Goal: Information Seeking & Learning: Learn about a topic

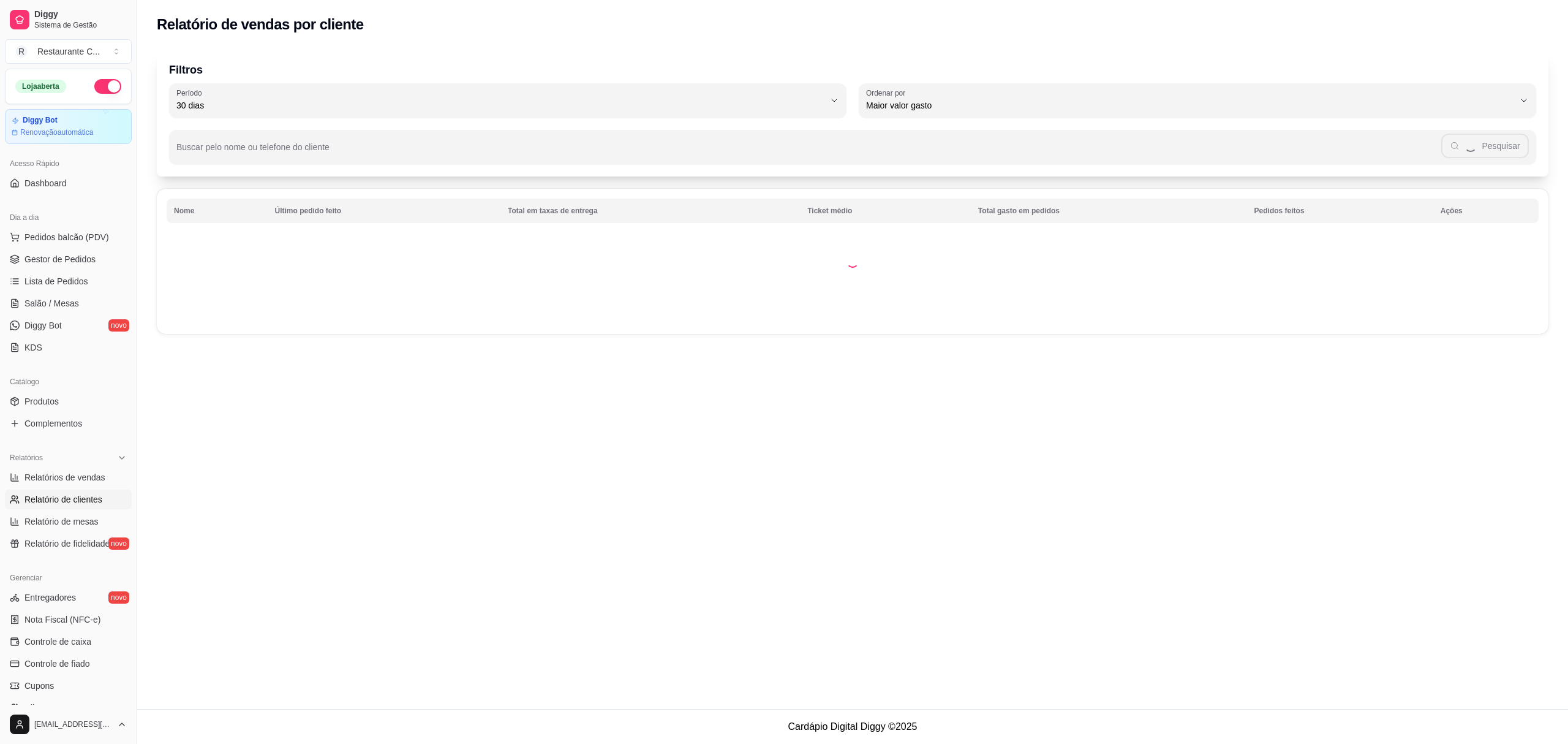
select select "30"
select select "HIGHEST_TOTAL_SPENT_WITH_ORDERS"
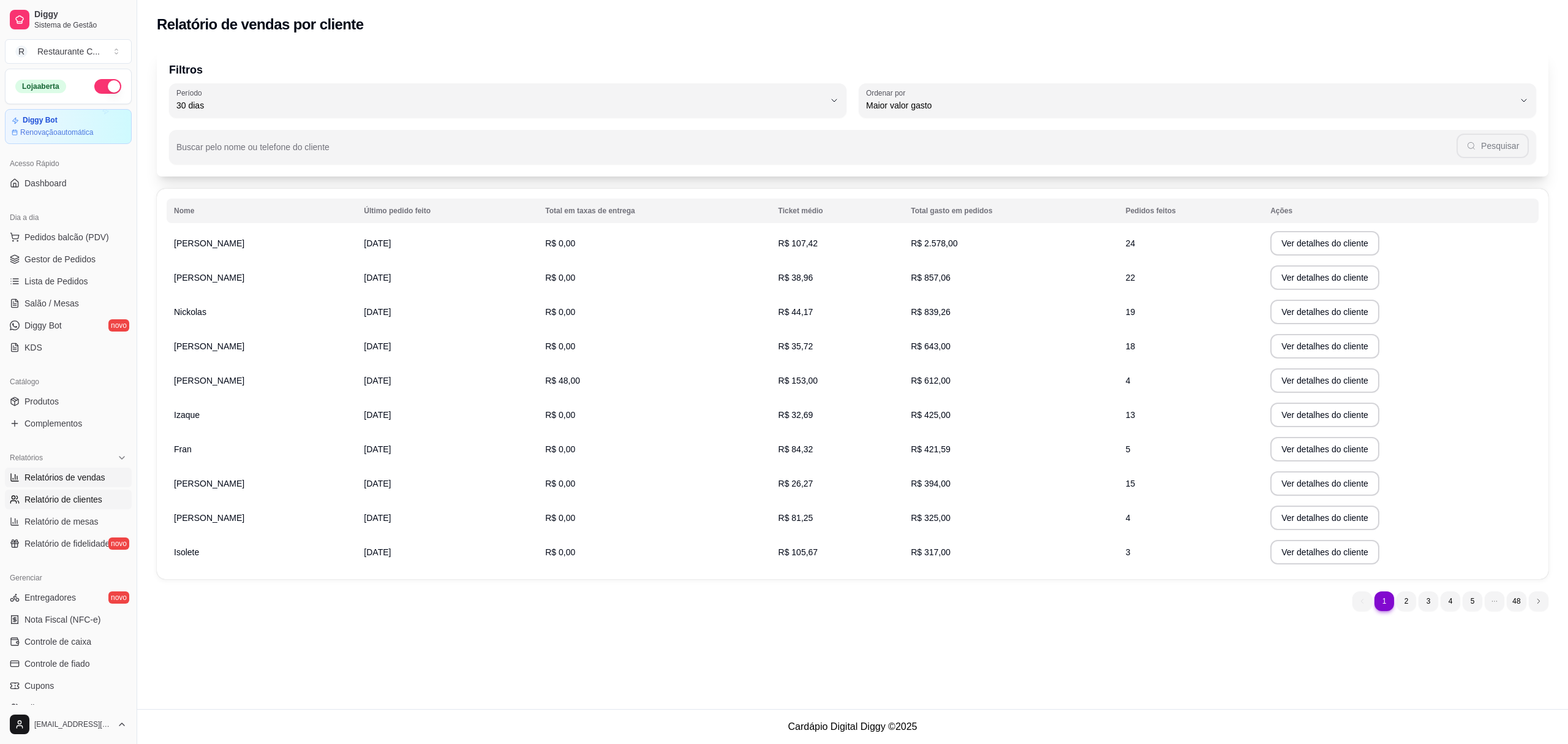
click at [84, 473] on span "Relatórios de vendas" at bounding box center [65, 477] width 81 height 12
select select "ALL"
select select "0"
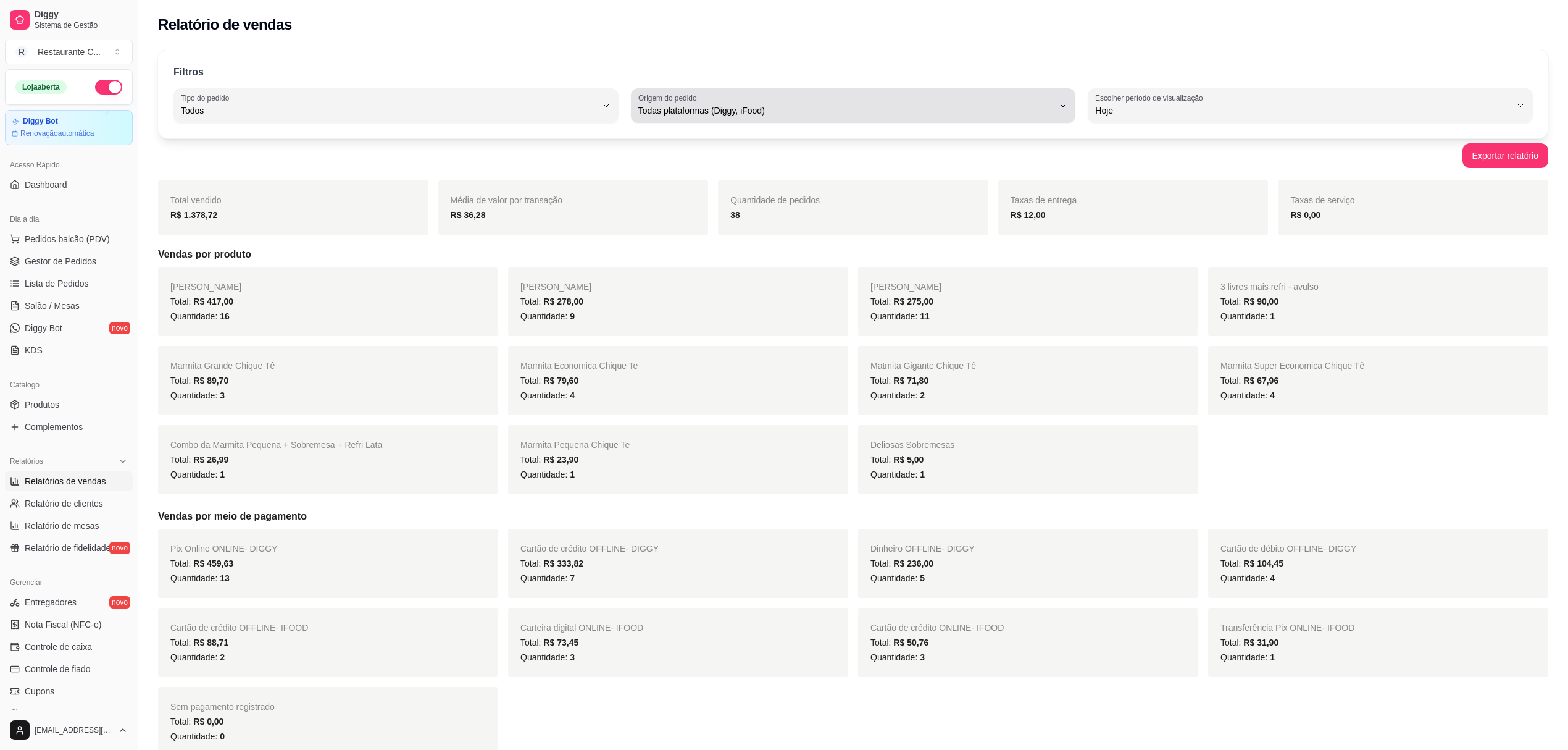
click at [968, 102] on div "Todas plataformas (Diggy, iFood)" at bounding box center [845, 105] width 415 height 25
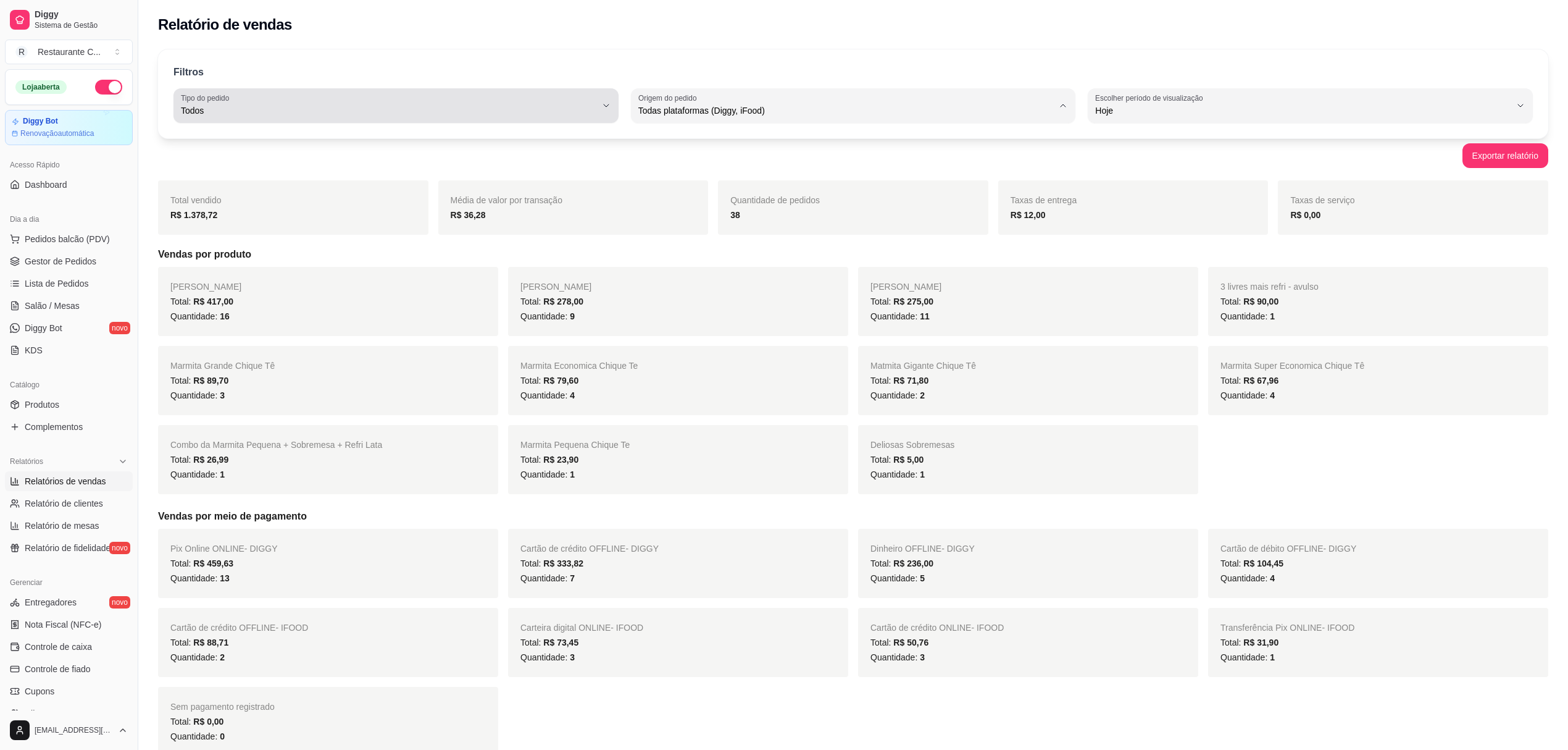
click at [493, 114] on span "Todos" at bounding box center [388, 110] width 415 height 12
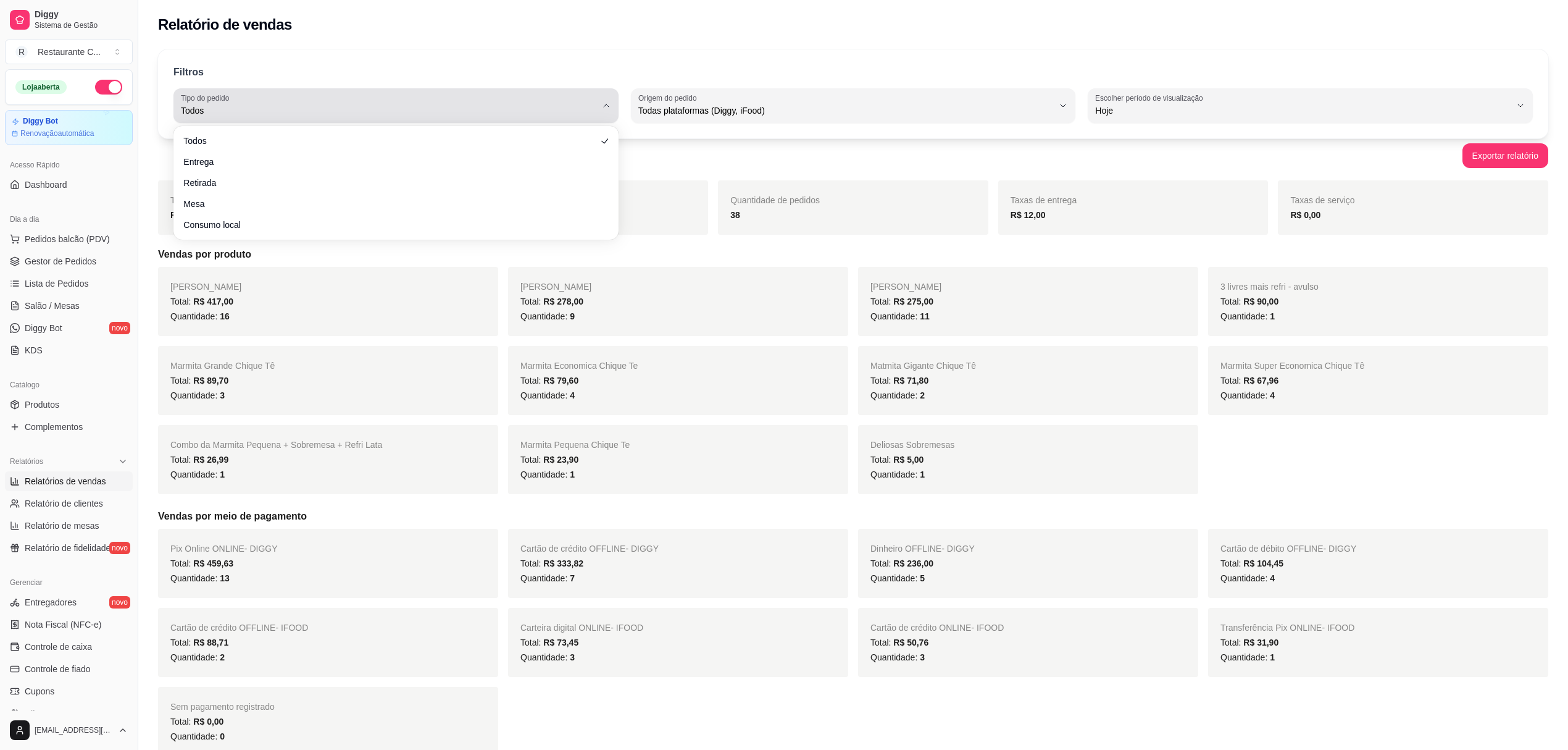
click at [493, 114] on span "Todos" at bounding box center [388, 110] width 415 height 12
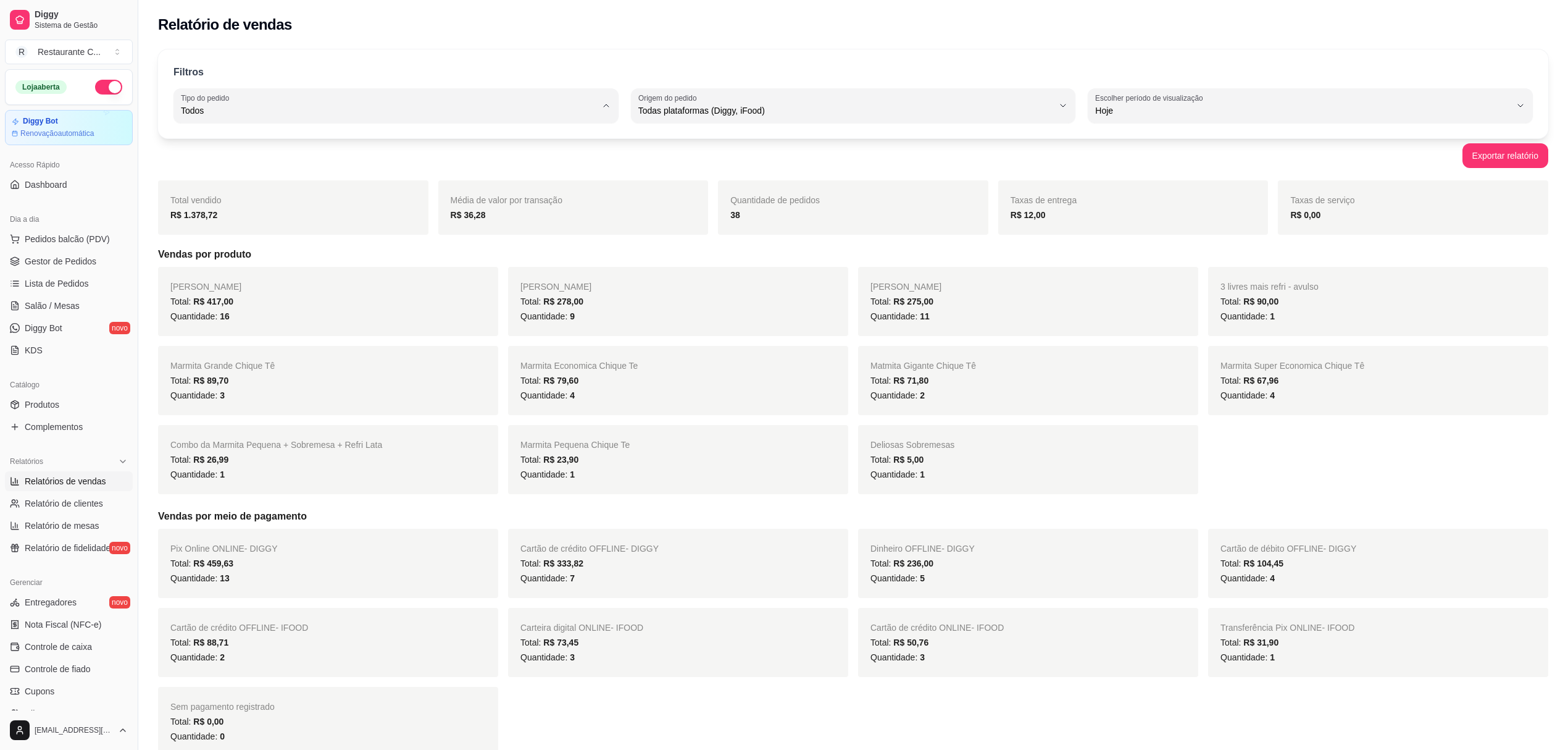
click at [636, 295] on div "Total: R$ 278,00" at bounding box center [678, 300] width 316 height 15
click at [292, 107] on span "Todos" at bounding box center [388, 110] width 415 height 12
click at [253, 183] on span "Retirada" at bounding box center [390, 181] width 397 height 12
type input "PICKUP"
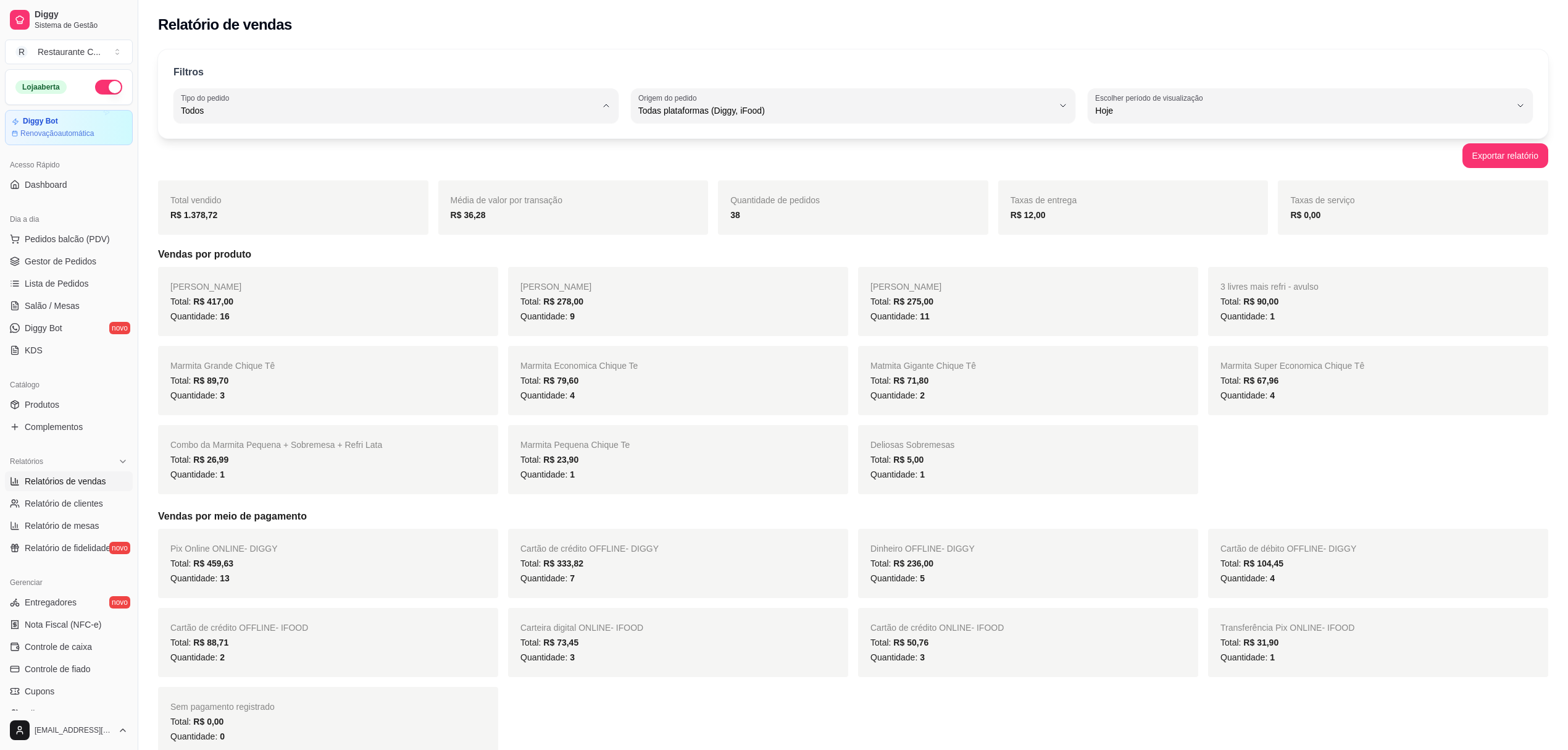
select select "PICKUP"
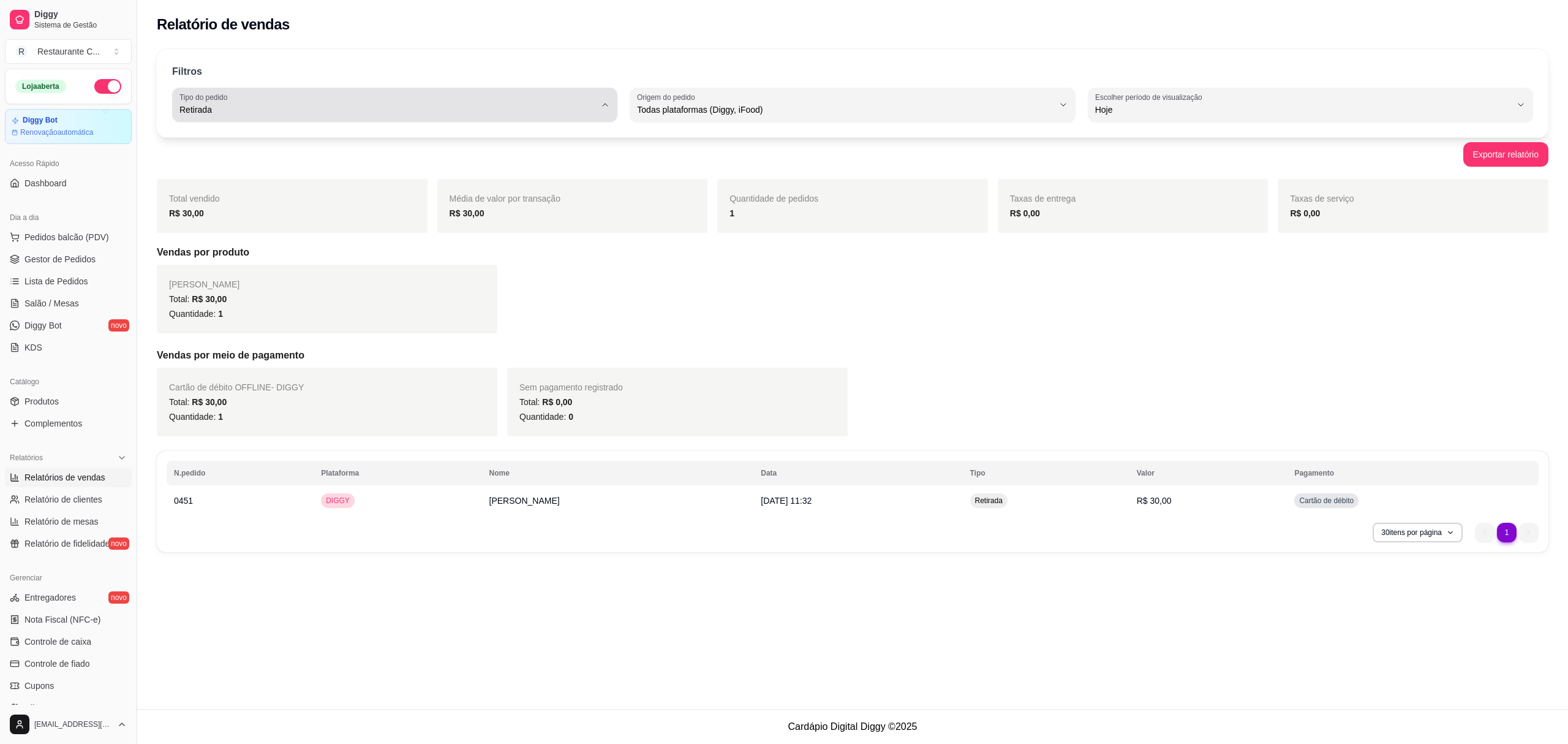
click at [265, 107] on span "Retirada" at bounding box center [387, 109] width 415 height 12
click at [234, 209] on li "Mesa" at bounding box center [395, 199] width 418 height 19
type input "IN_STORE"
select select "IN_STORE"
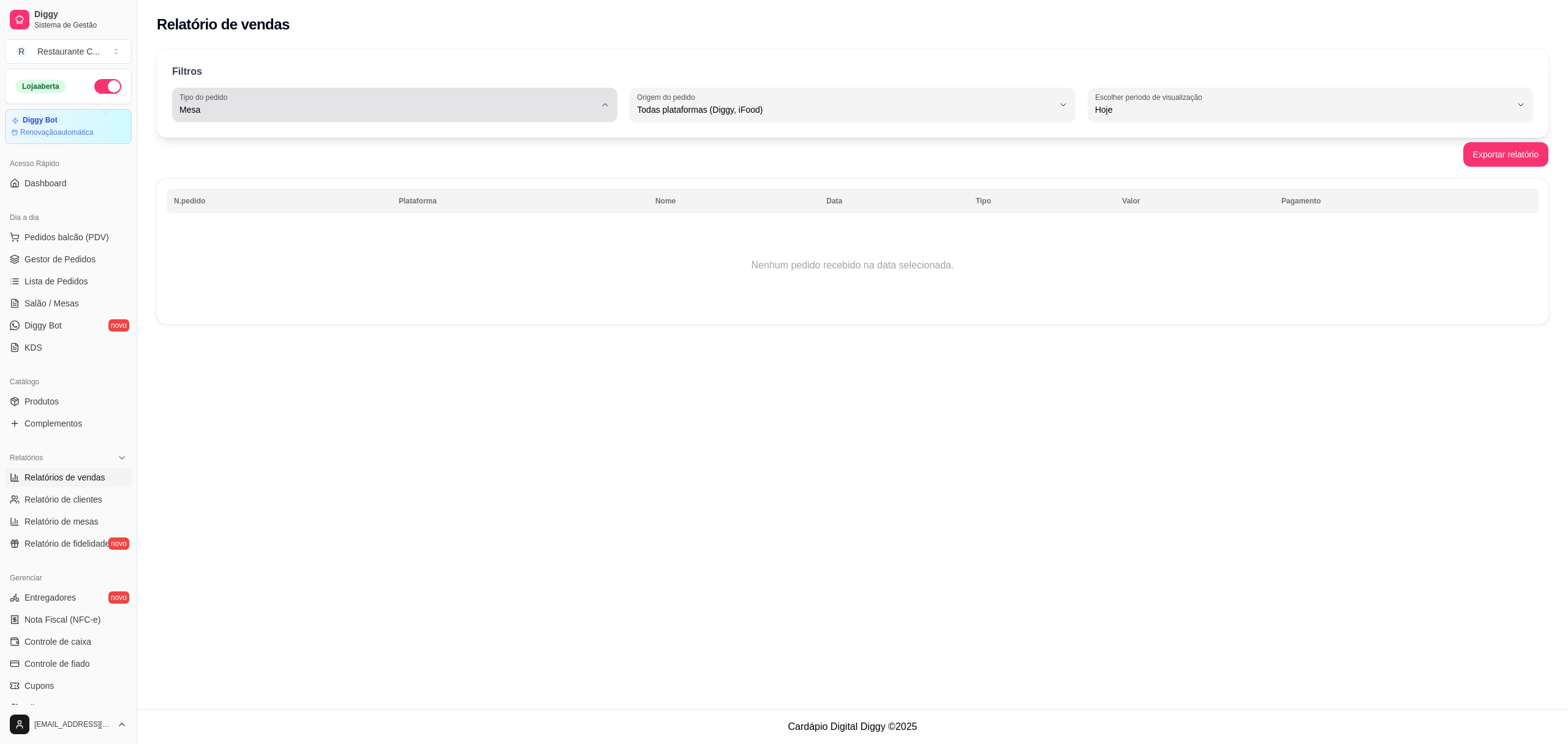
click at [214, 104] on span "Mesa" at bounding box center [387, 109] width 415 height 12
click at [239, 223] on span "Consumo local" at bounding box center [388, 219] width 397 height 12
type input "EAT_IN"
select select "EAT_IN"
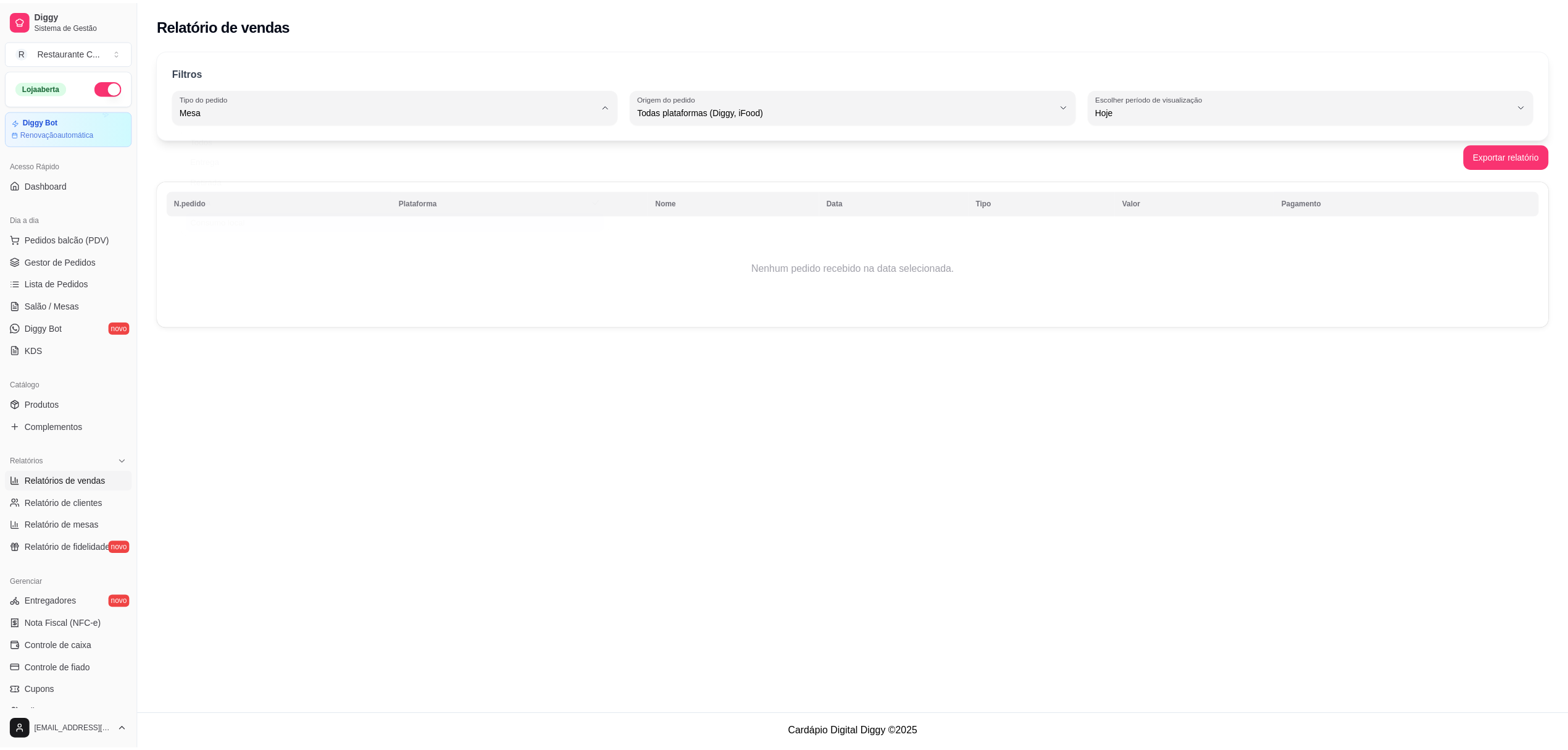
scroll to position [11, 0]
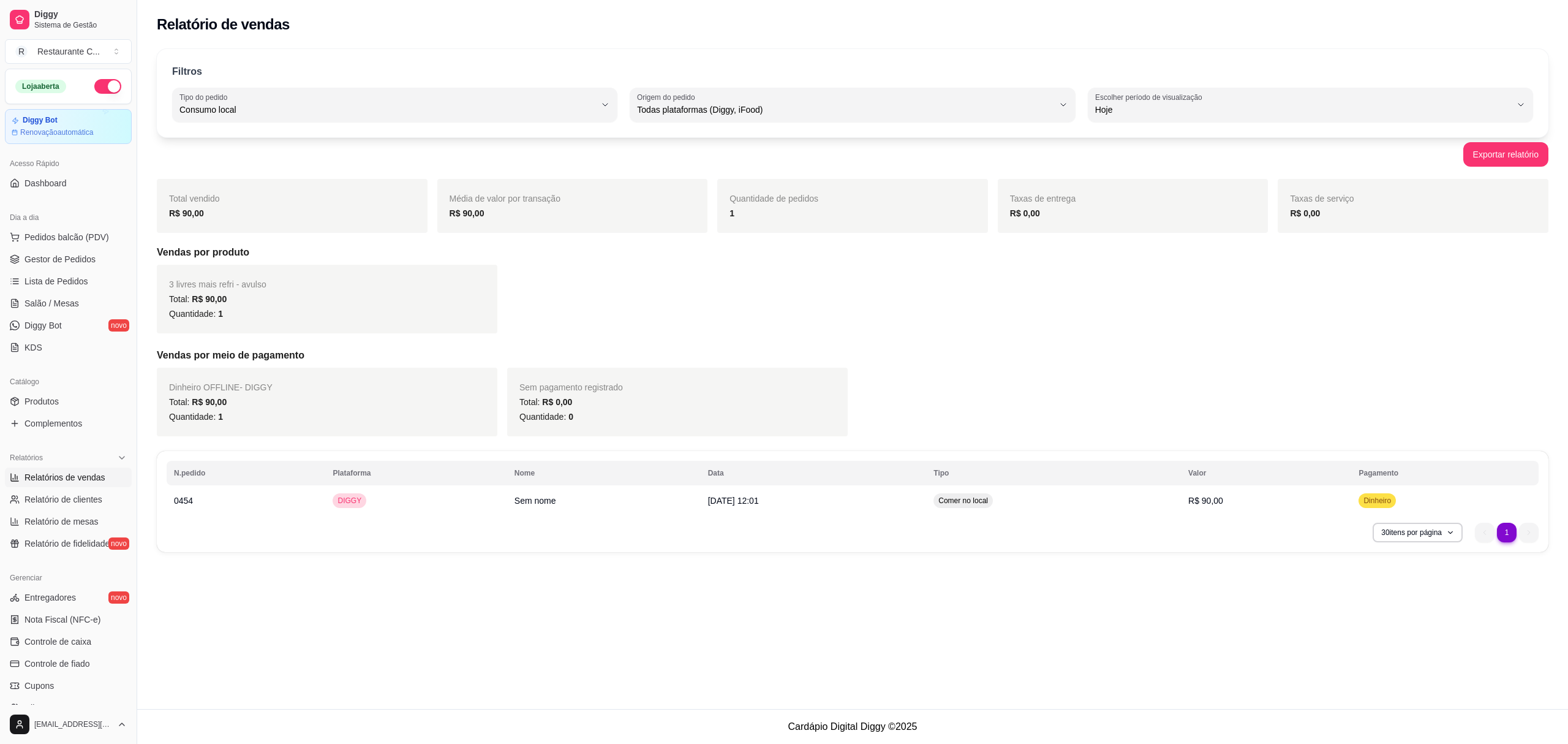
click at [343, 213] on div "R$ 90,00" at bounding box center [292, 212] width 246 height 14
click at [219, 101] on label "Tipo do pedido" at bounding box center [206, 97] width 52 height 10
click at [222, 140] on span "Todos" at bounding box center [388, 139] width 397 height 12
type input "ALL"
select select "ALL"
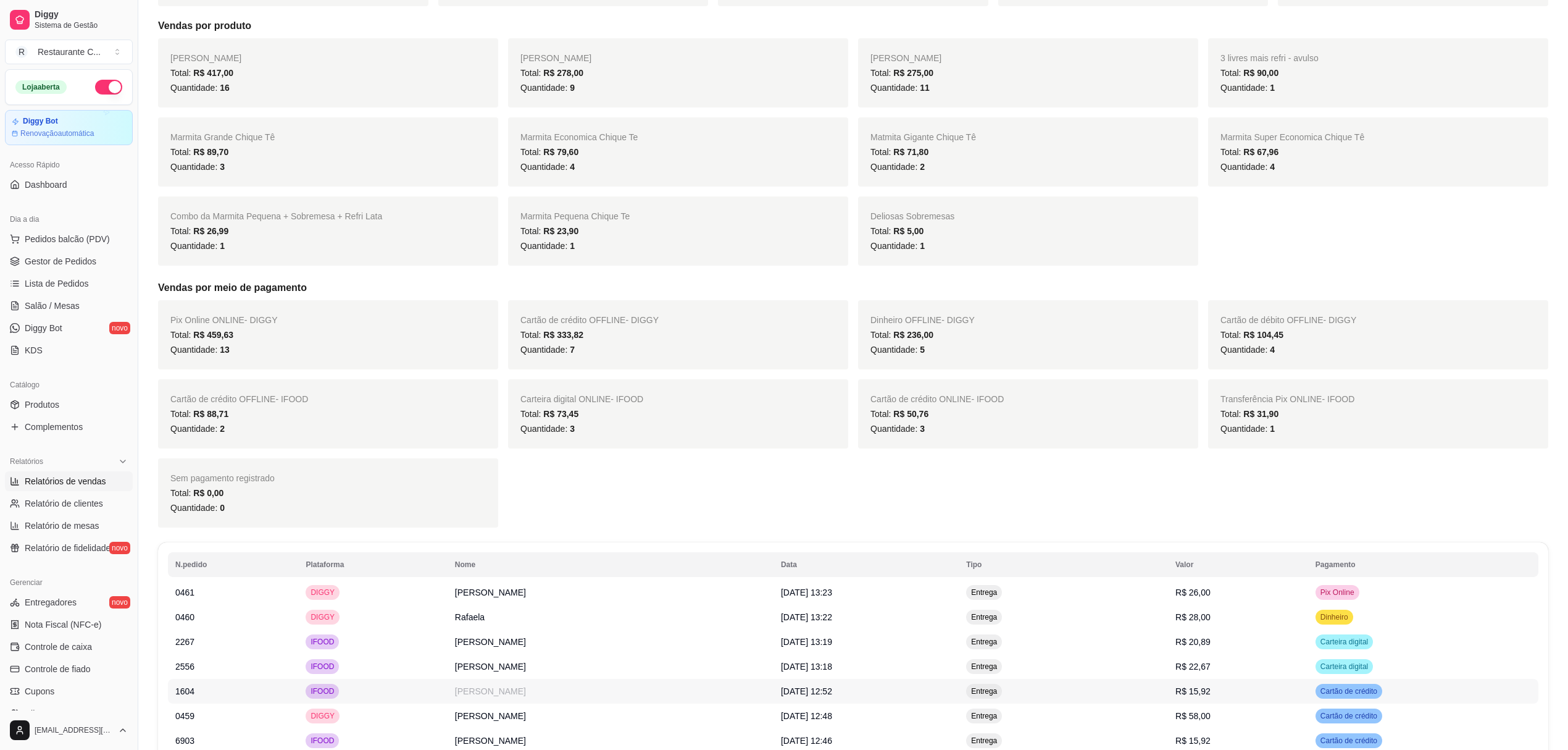
scroll to position [0, 0]
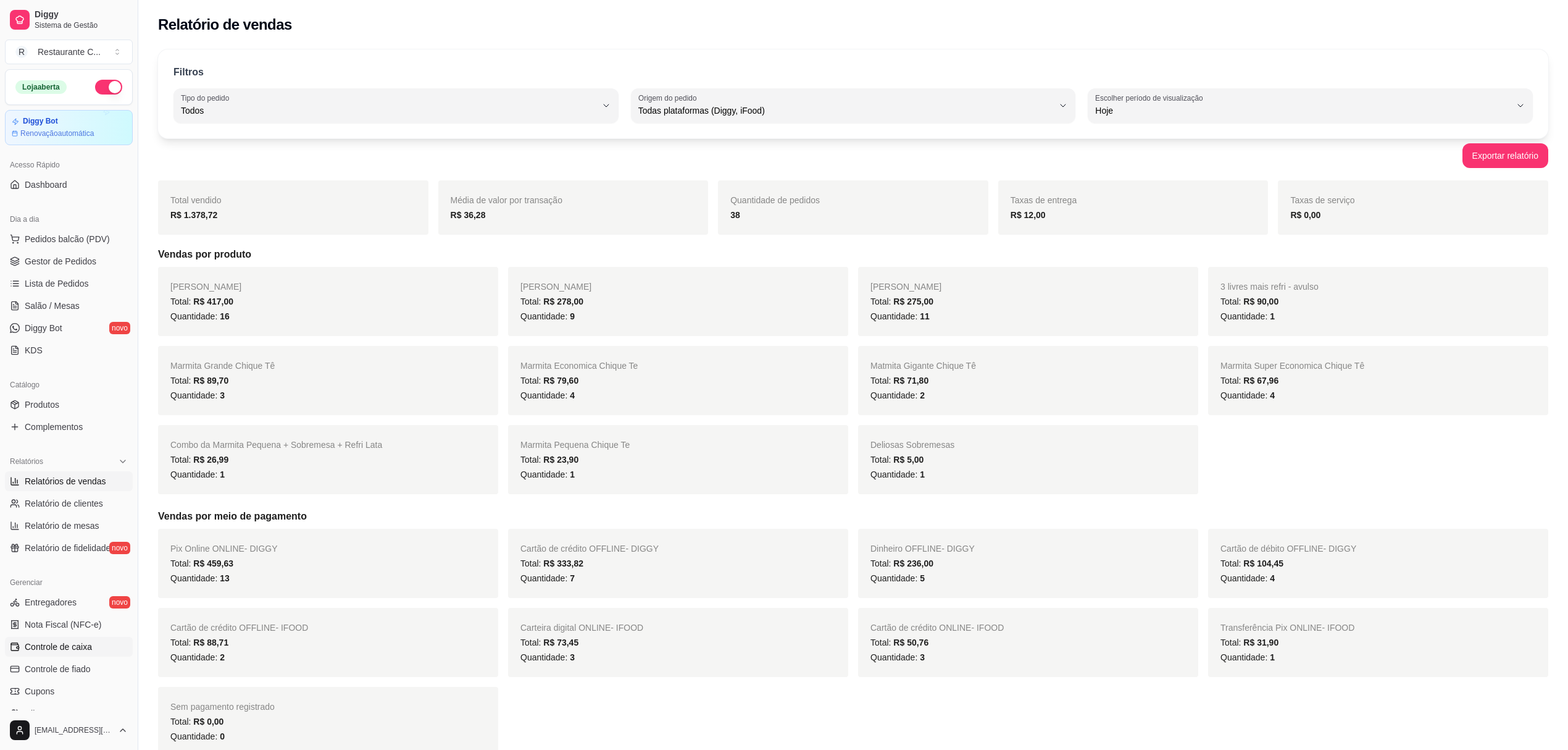
click at [43, 648] on span "Controle de caixa" at bounding box center [58, 646] width 67 height 12
